Goal: Task Accomplishment & Management: Manage account settings

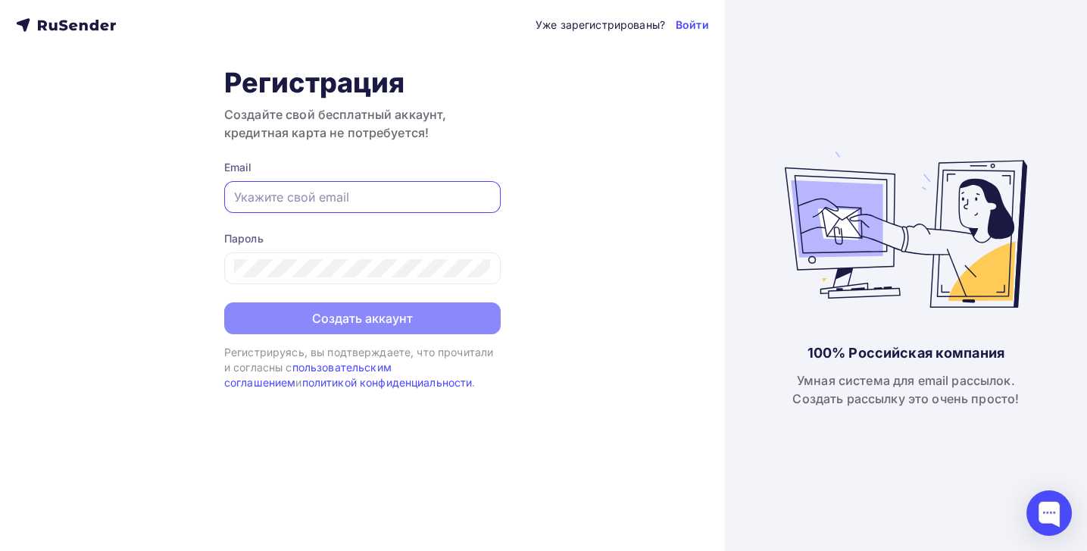
drag, startPoint x: 0, startPoint y: 0, endPoint x: 254, endPoint y: 195, distance: 320.2
click at [254, 195] on input "text" at bounding box center [362, 197] width 257 height 18
drag, startPoint x: 254, startPoint y: 195, endPoint x: 742, endPoint y: 314, distance: 502.8
click at [751, 314] on div "100% Российская компания Умная система для email рассылок. Создать рассылку это…" at bounding box center [906, 275] width 362 height 551
click at [245, 191] on input "text" at bounding box center [362, 197] width 257 height 18
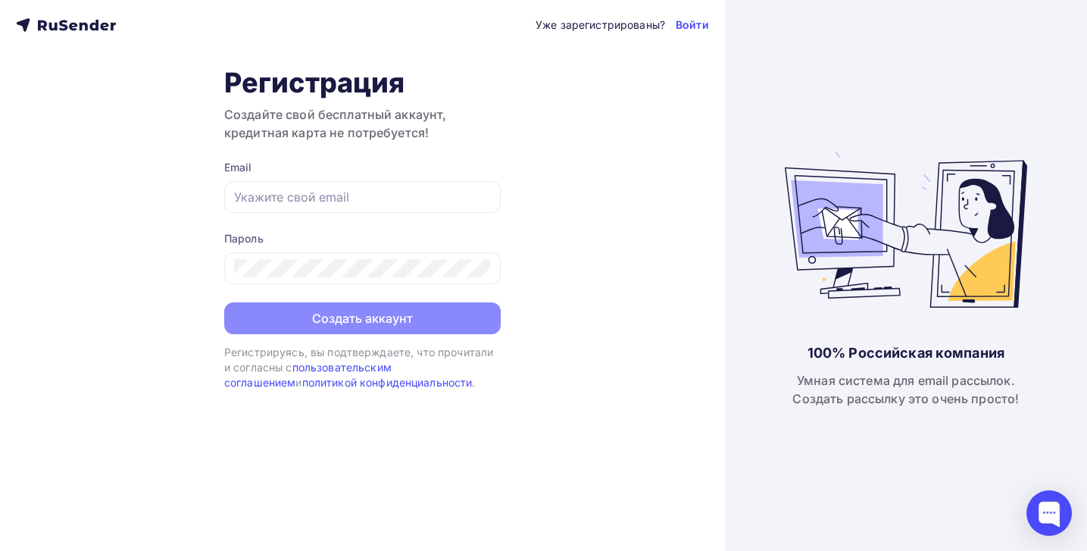
drag, startPoint x: 245, startPoint y: 191, endPoint x: 641, endPoint y: 301, distance: 411.2
click at [641, 301] on div "Уже зарегистрированы? Войти Регистрация Создайте свой бесплатный аккаунт, креди…" at bounding box center [362, 275] width 725 height 551
click at [247, 198] on input "text" at bounding box center [362, 197] width 257 height 18
paste input "[EMAIL_ADDRESS][DOMAIN_NAME]"
type input "[EMAIL_ADDRESS][DOMAIN_NAME]"
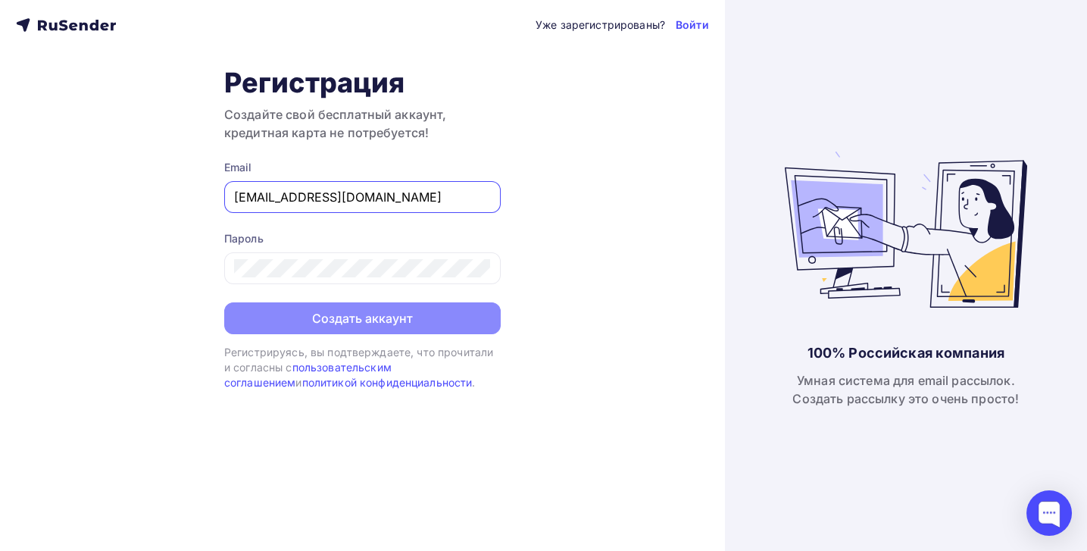
drag, startPoint x: 308, startPoint y: 197, endPoint x: 226, endPoint y: 198, distance: 82.6
click at [226, 198] on div "[EMAIL_ADDRESS][DOMAIN_NAME]" at bounding box center [362, 197] width 276 height 32
click at [688, 26] on link "Войти" at bounding box center [692, 24] width 33 height 15
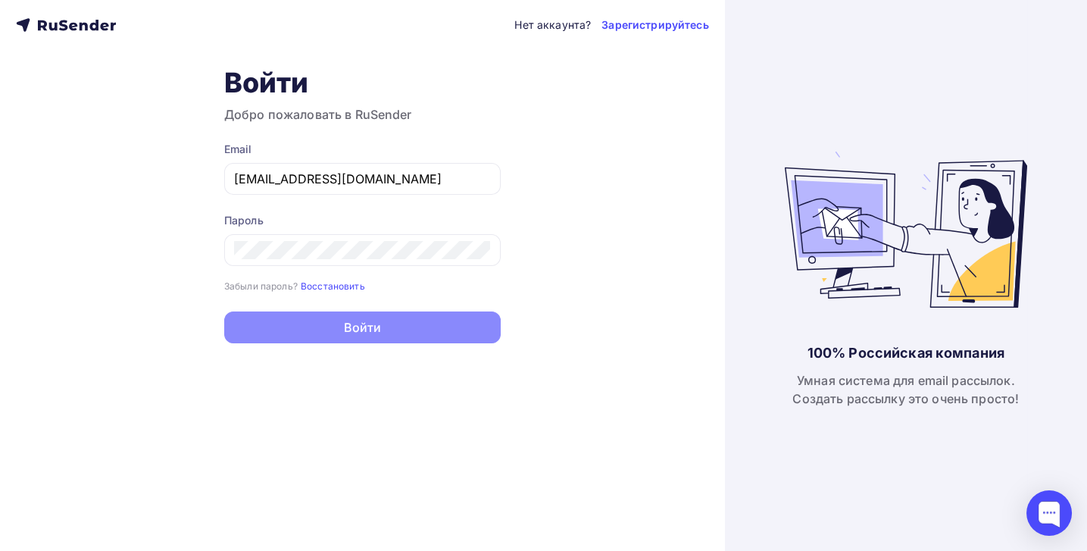
click at [617, 216] on div "Нет аккаунта? Зарегистрируйтесь Войти Добро пожаловать в RuSender Email [EMAIL_…" at bounding box center [362, 275] width 725 height 551
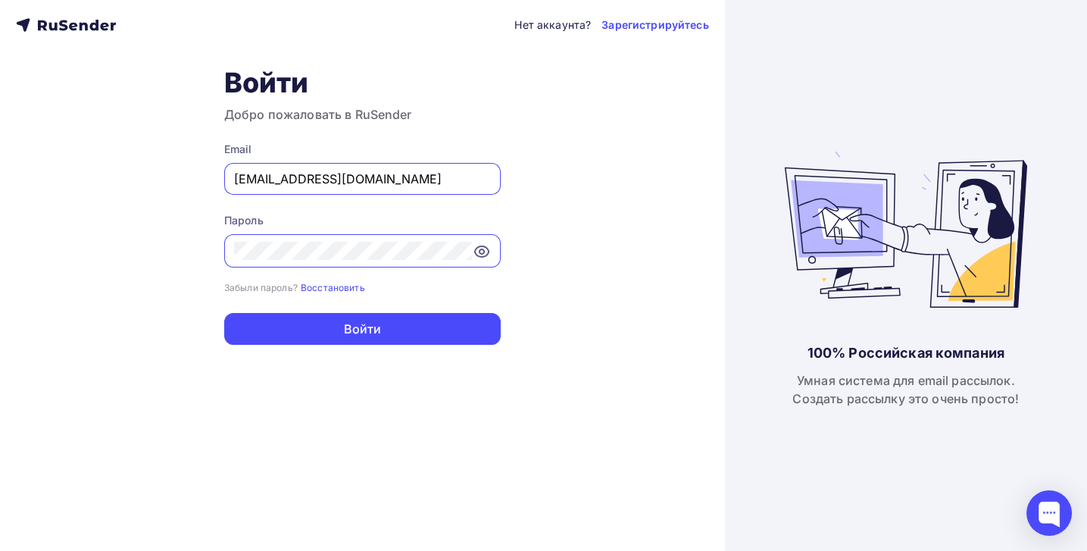
drag, startPoint x: 382, startPoint y: 178, endPoint x: 189, endPoint y: 177, distance: 192.4
click at [189, 177] on div "Нет аккаунта? Зарегистрируйтесь Войти Добро пожаловать в RuSender Email [EMAIL_…" at bounding box center [362, 275] width 725 height 551
paste input "znak@rew-o"
type input "[EMAIL_ADDRESS][DOMAIN_NAME]"
click at [142, 251] on div "Нет аккаунта? Зарегистрируйтесь Войти Добро пожаловать в RuSender Email znak@re…" at bounding box center [362, 275] width 725 height 551
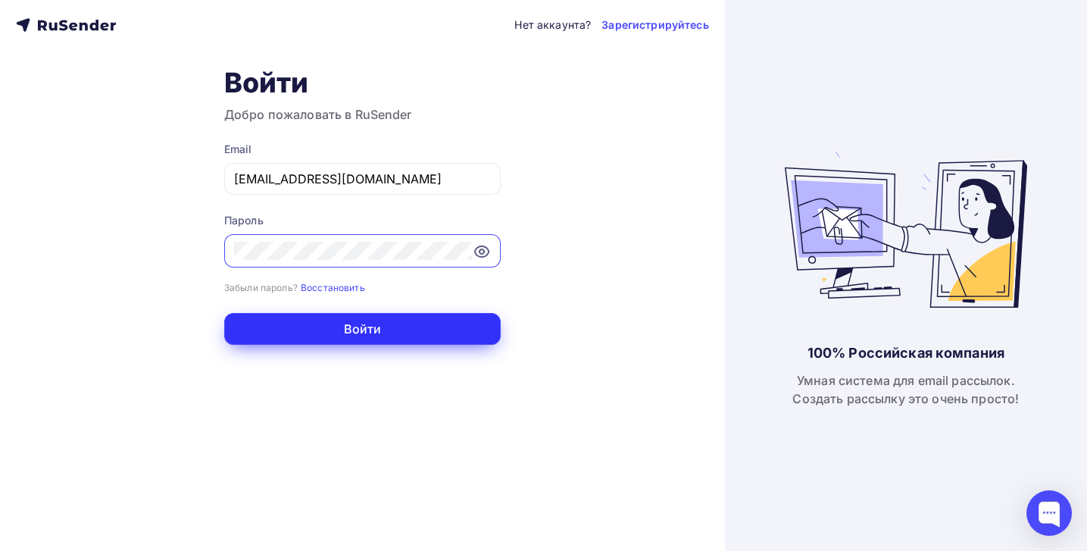
click at [264, 331] on button "Войти" at bounding box center [362, 329] width 276 height 32
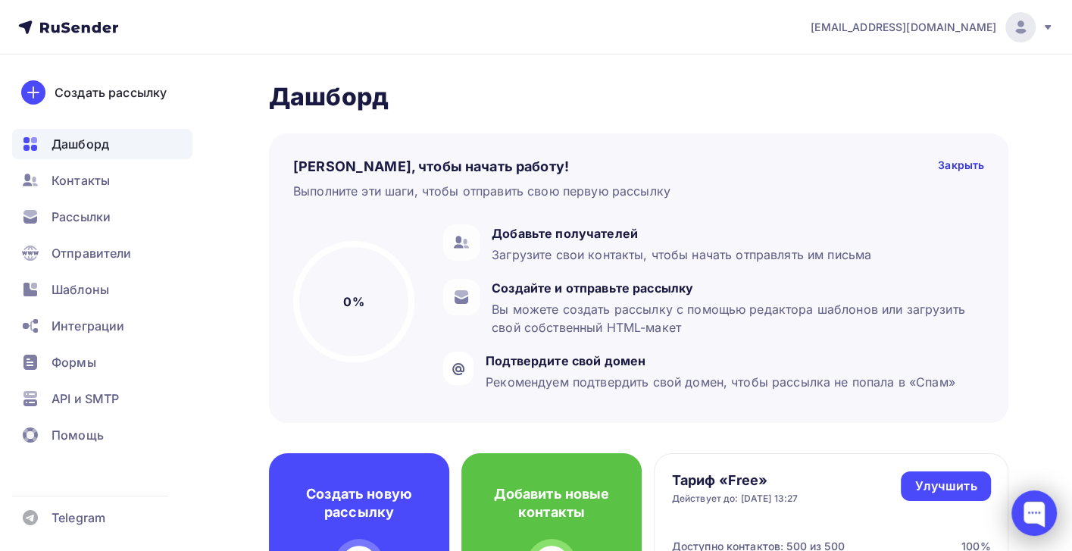
click at [1033, 510] on div at bounding box center [1033, 512] width 45 height 45
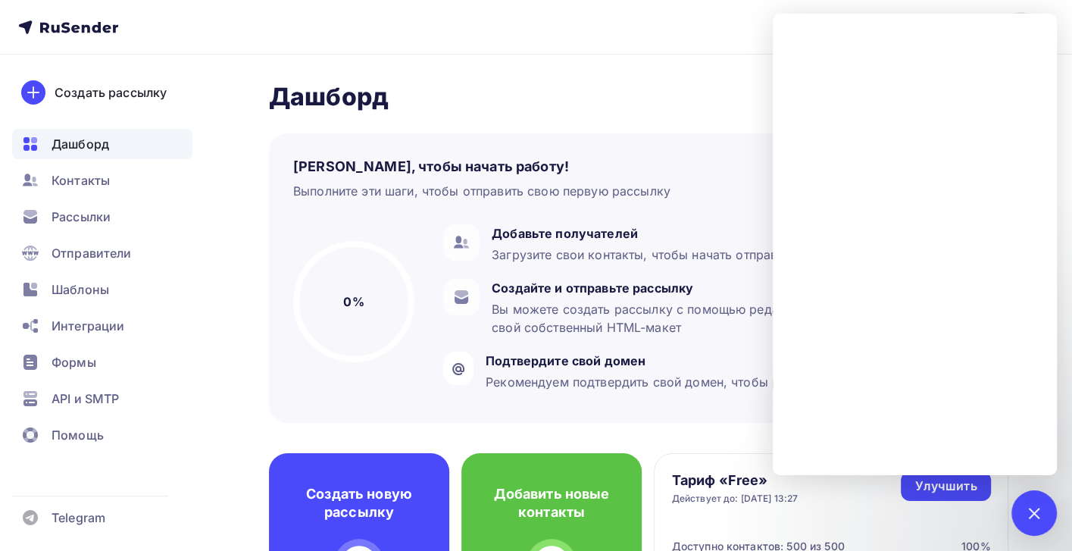
drag, startPoint x: 1022, startPoint y: 2, endPoint x: 628, endPoint y: 96, distance: 405.1
click at [628, 96] on h2 "Дашборд" at bounding box center [638, 97] width 739 height 30
click at [695, 113] on div "Пару шагов, чтобы начать работу! Закрыть Выполните эти шаги, чтобы отправить св…" at bounding box center [638, 267] width 739 height 311
click at [62, 183] on span "Контакты" at bounding box center [81, 180] width 58 height 18
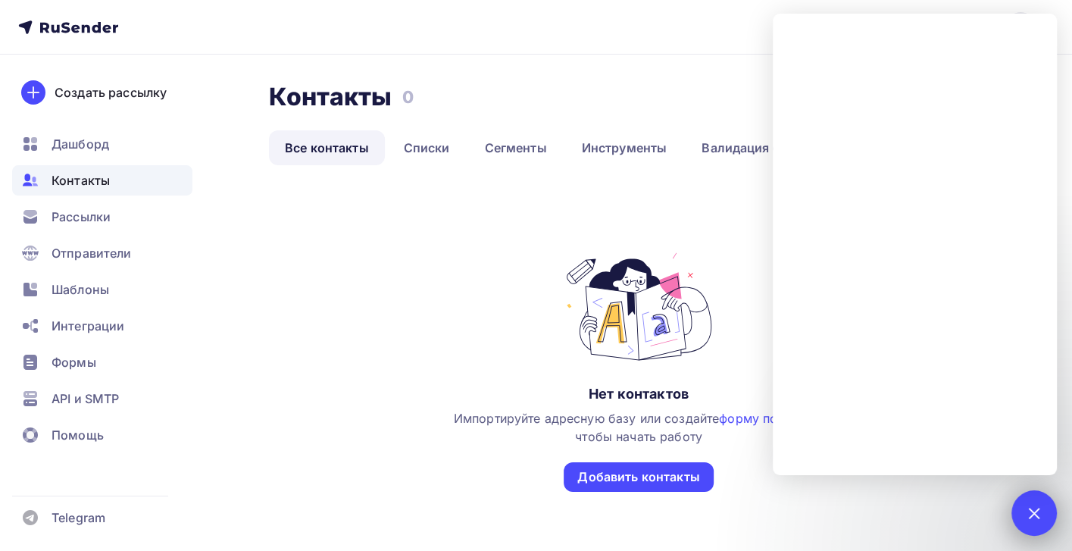
click at [1029, 507] on div at bounding box center [1033, 512] width 20 height 20
